Goal: Transaction & Acquisition: Subscribe to service/newsletter

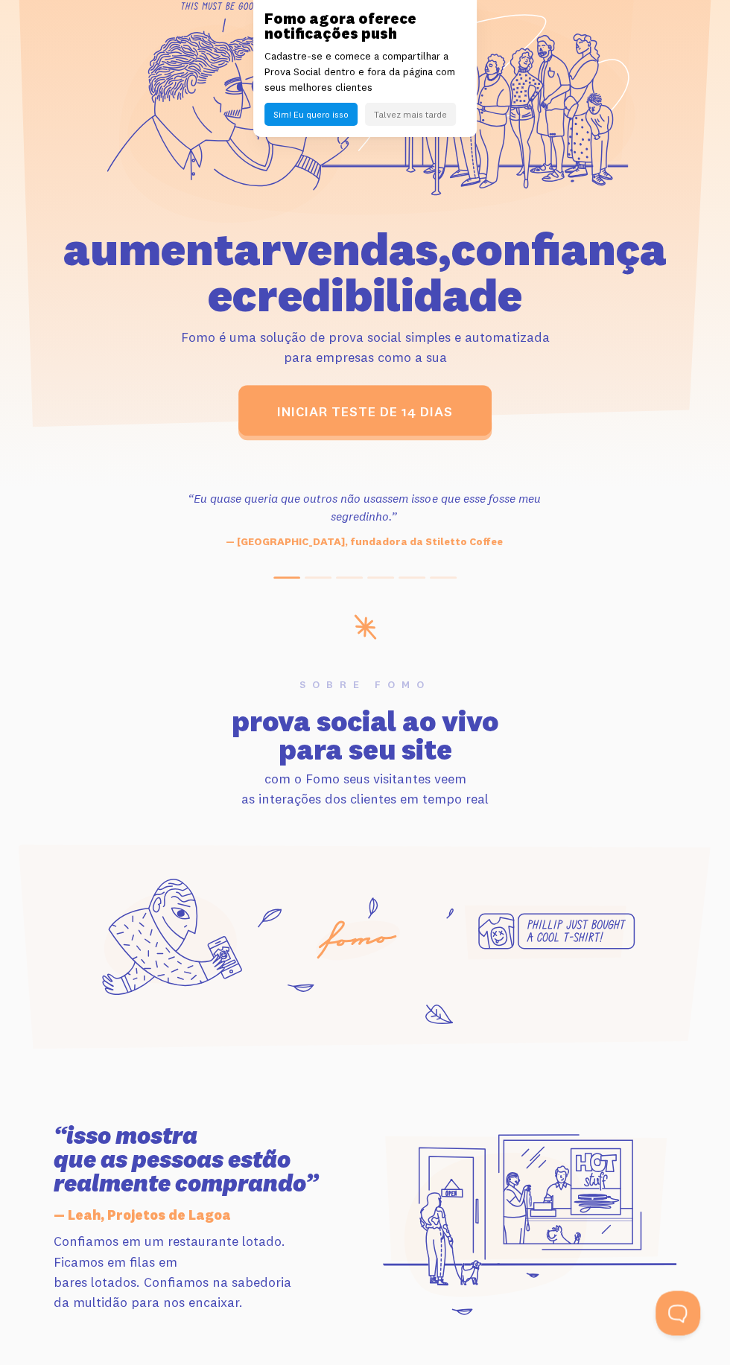
scroll to position [113, 0]
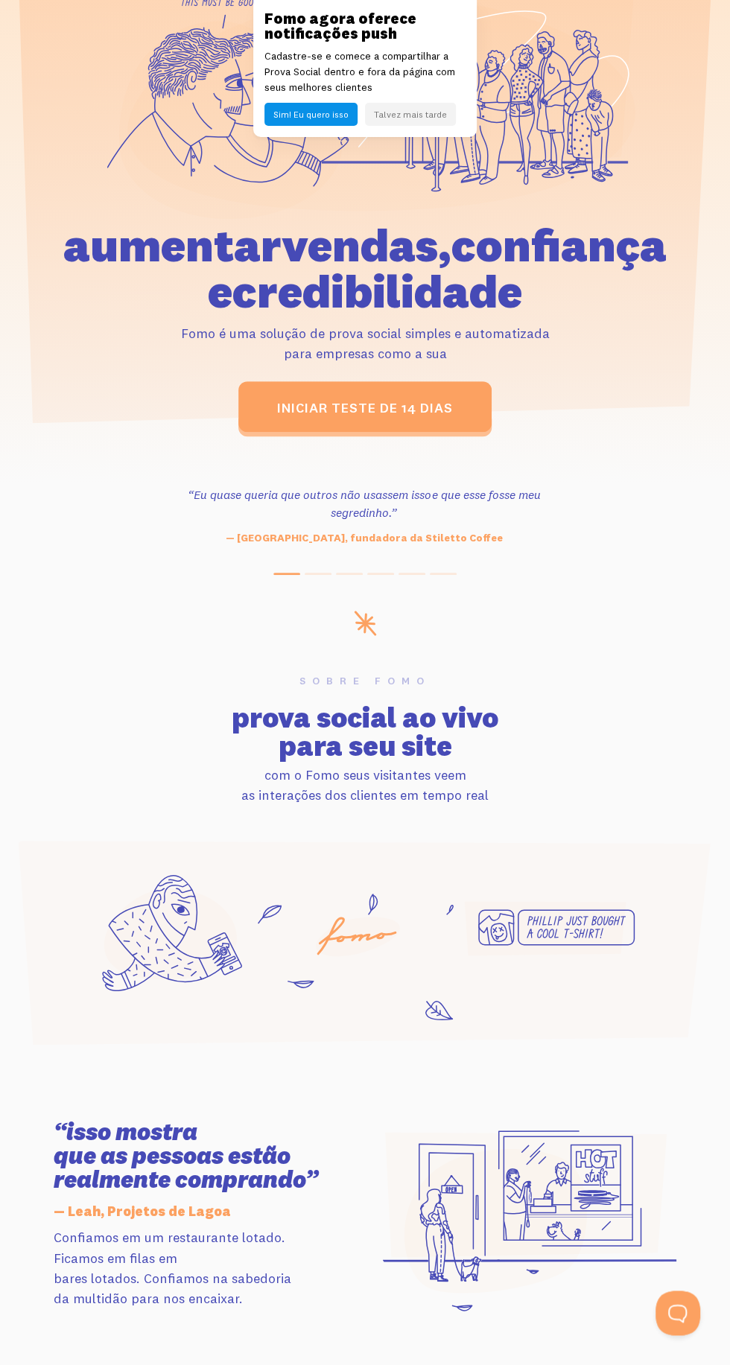
click at [547, 916] on icon at bounding box center [365, 934] width 523 height 92
click at [397, 920] on icon at bounding box center [365, 943] width 693 height 205
click at [397, 760] on font "para seu site" at bounding box center [366, 745] width 174 height 35
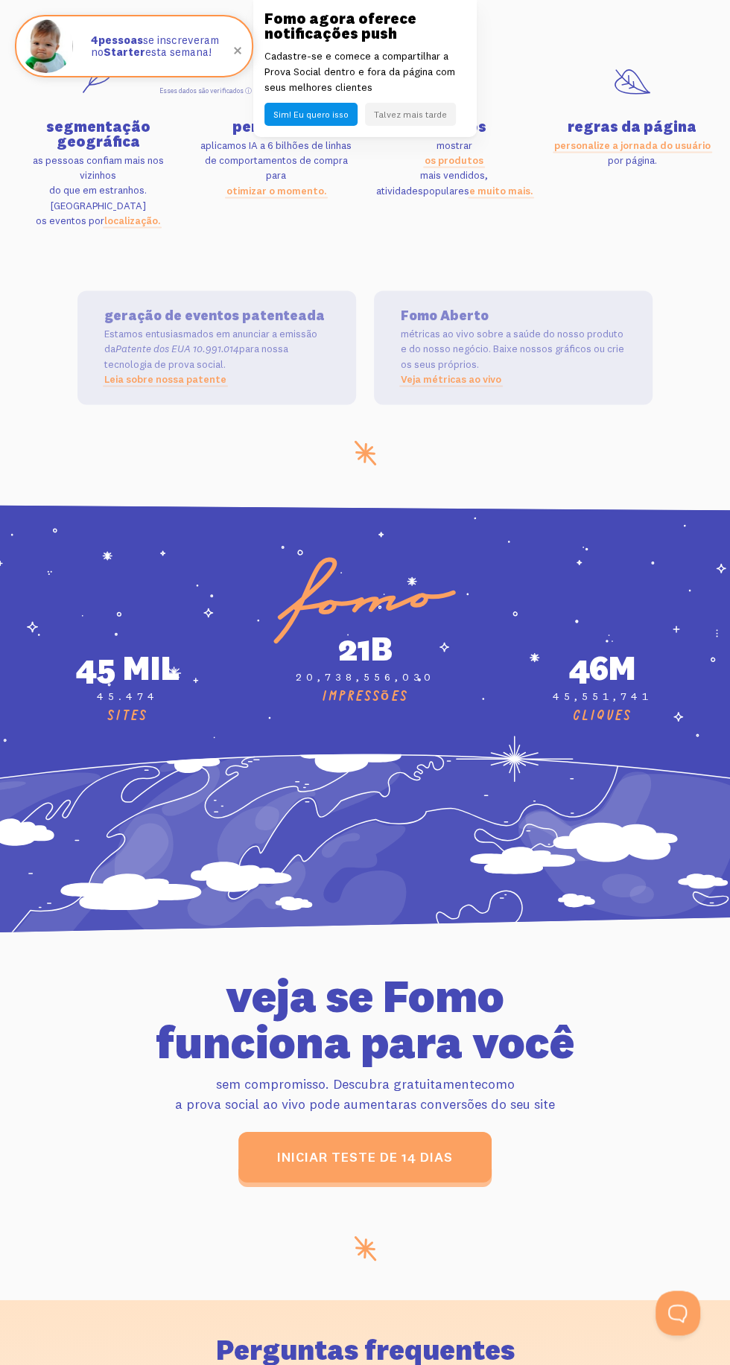
scroll to position [3976, 0]
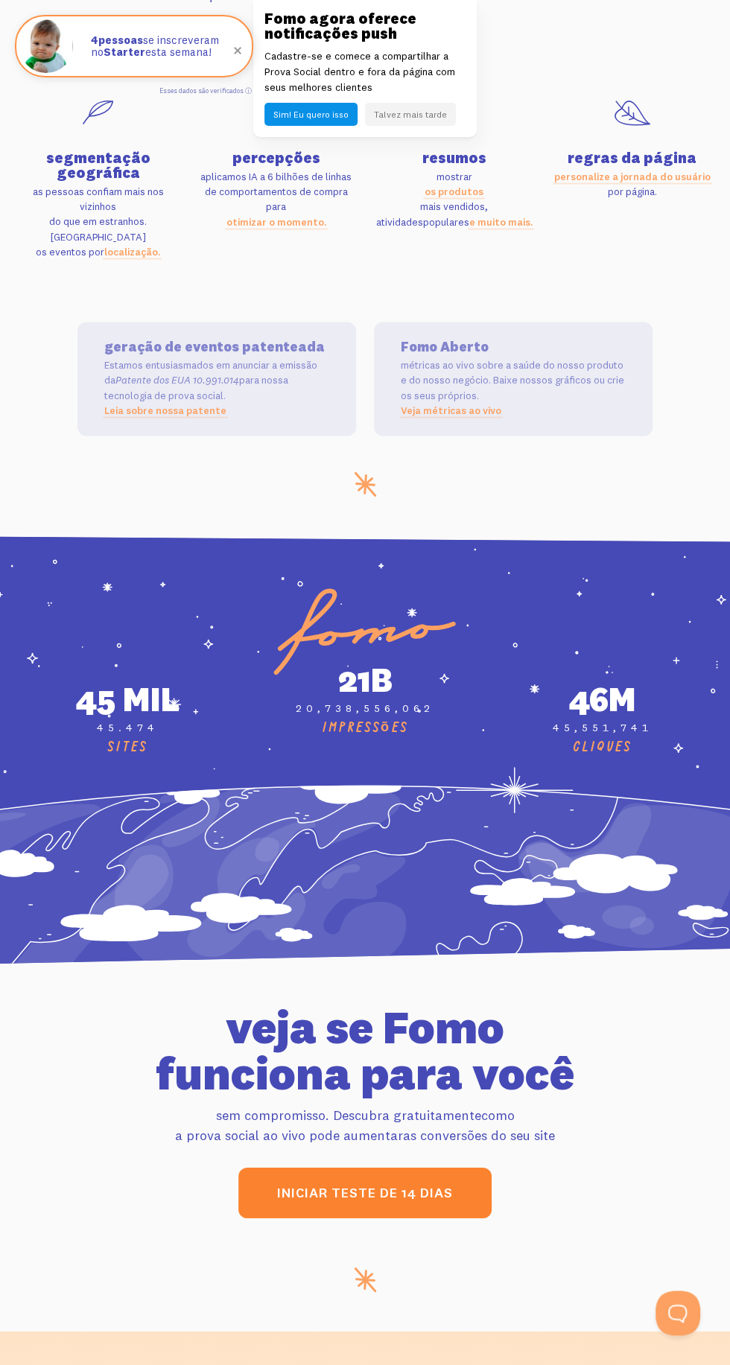
click at [407, 1167] on link "iniciar teste de 14 dias" at bounding box center [364, 1192] width 253 height 51
